Goal: Task Accomplishment & Management: Manage account settings

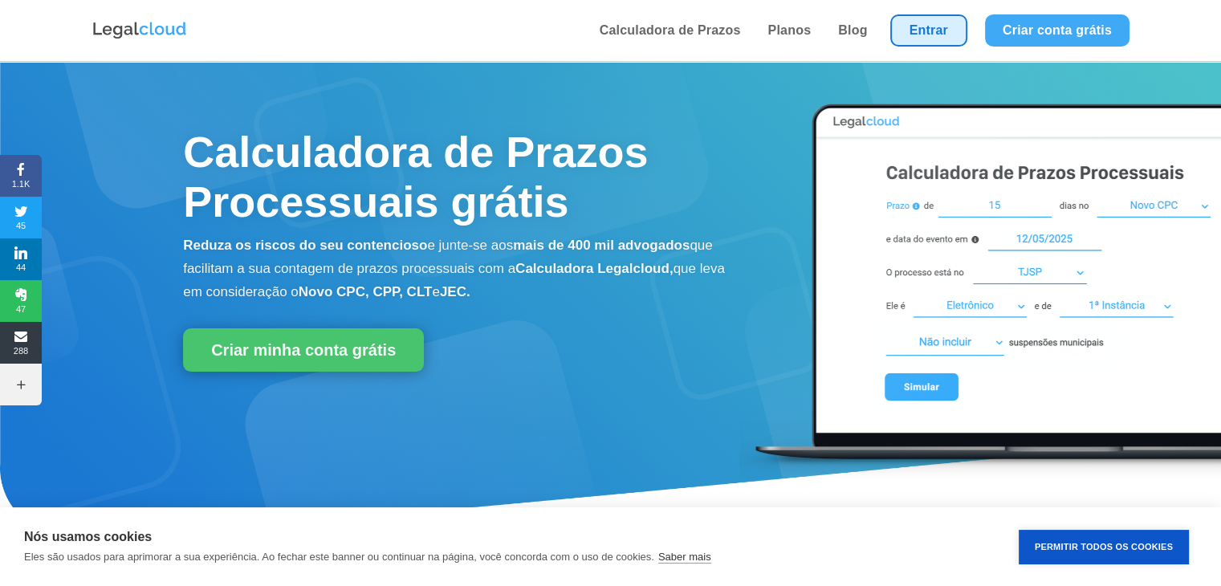
click at [926, 36] on link "Entrar" at bounding box center [928, 30] width 77 height 32
click at [924, 17] on link "Entrar" at bounding box center [928, 30] width 77 height 32
click at [950, 22] on link "Entrar" at bounding box center [928, 30] width 77 height 32
